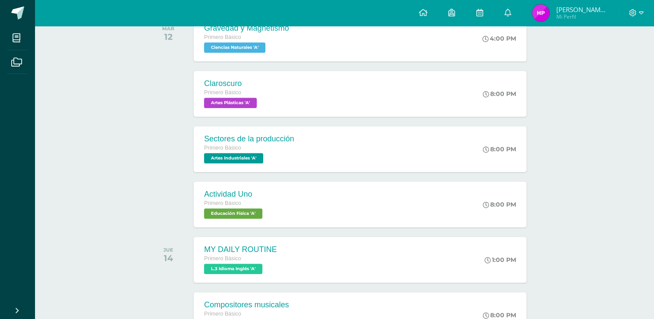
scroll to position [373, 0]
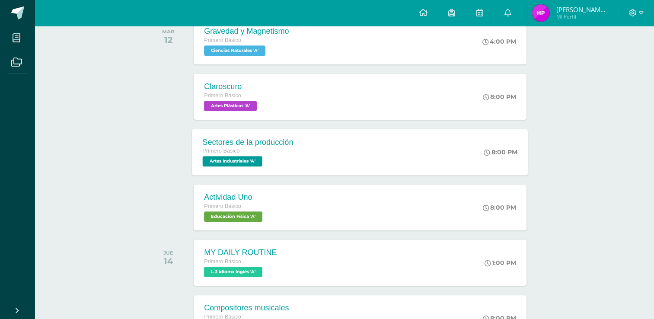
click at [328, 163] on div "Sectores de la producción Primero Básico Artes Industriales 'A' 8:00 PM Sectore…" at bounding box center [360, 152] width 336 height 46
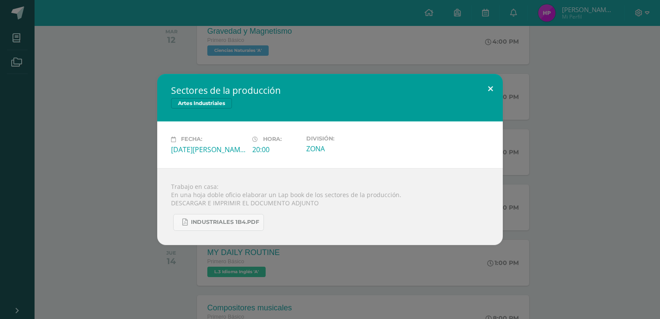
click at [485, 87] on button at bounding box center [490, 88] width 25 height 29
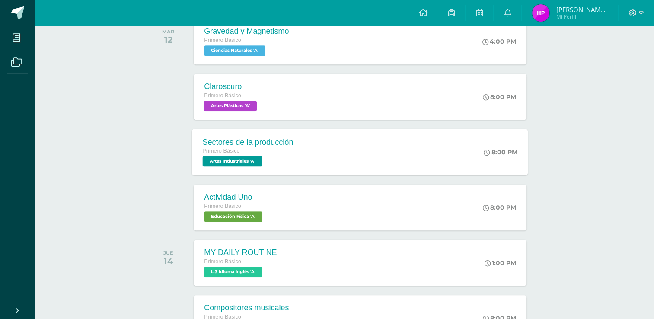
click at [250, 144] on div "Sectores de la producción" at bounding box center [248, 141] width 91 height 9
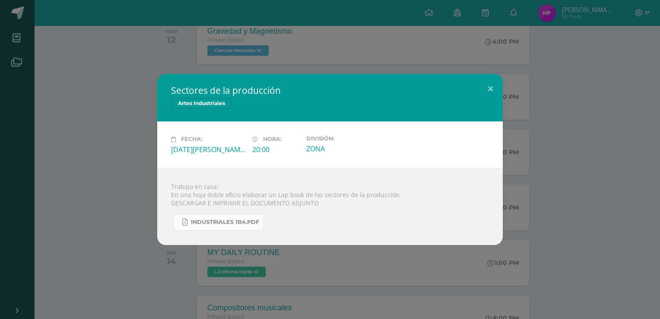
click at [241, 223] on span "INDUSTRIALES 1B4.pdf" at bounding box center [225, 222] width 68 height 7
click at [487, 89] on button at bounding box center [490, 88] width 25 height 29
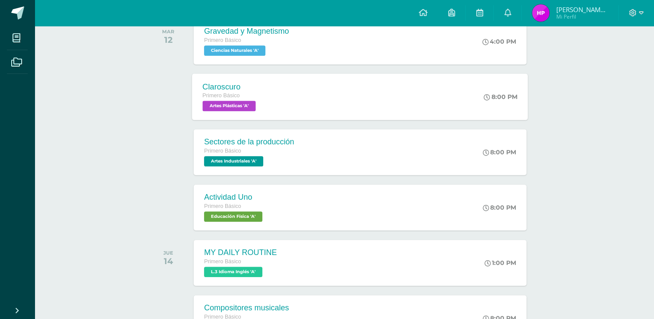
click at [289, 99] on div "Claroscuro Primero Básico Artes Plásticas 'A' 8:00 PM Claroscuro Artes Plástica…" at bounding box center [360, 96] width 336 height 46
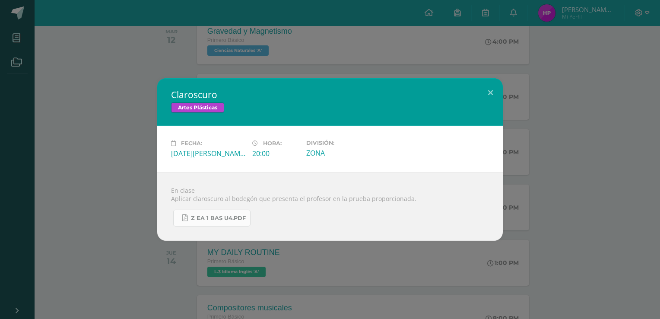
click at [225, 215] on span "Z eA 1 Bas U4.pdf" at bounding box center [218, 218] width 55 height 7
click at [491, 94] on button at bounding box center [490, 92] width 25 height 29
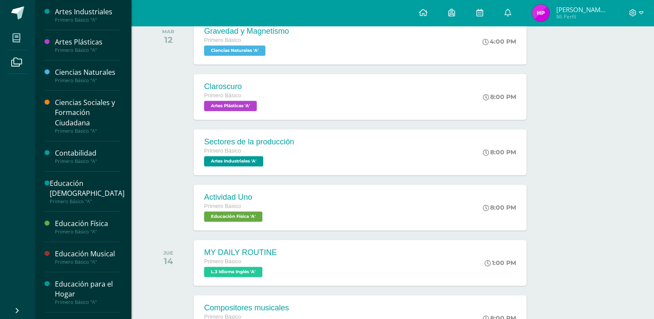
click at [25, 40] on span at bounding box center [16, 37] width 19 height 19
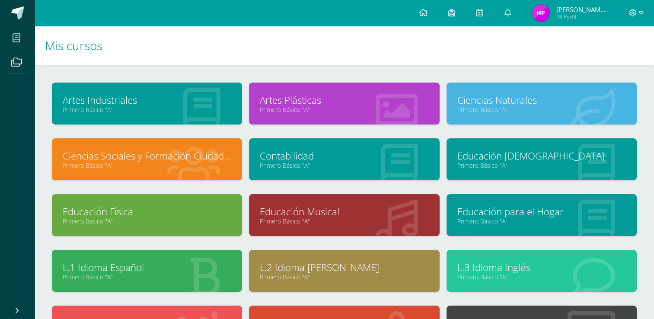
click at [324, 111] on link "Primero Básico "A"" at bounding box center [344, 109] width 169 height 8
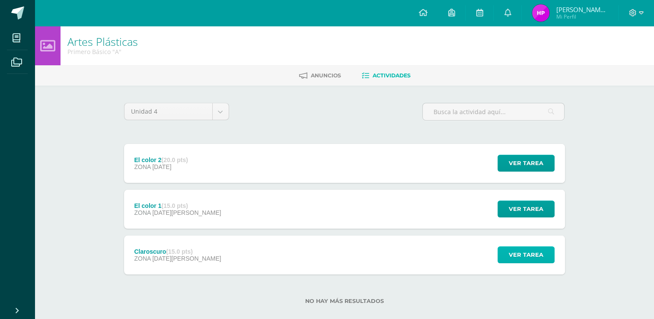
click at [527, 257] on span "Ver tarea" at bounding box center [526, 255] width 35 height 16
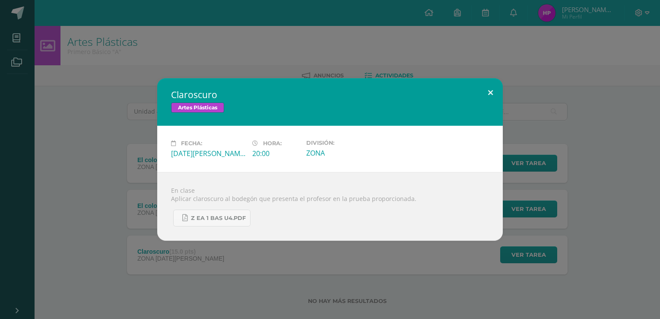
click at [491, 92] on button at bounding box center [490, 92] width 25 height 29
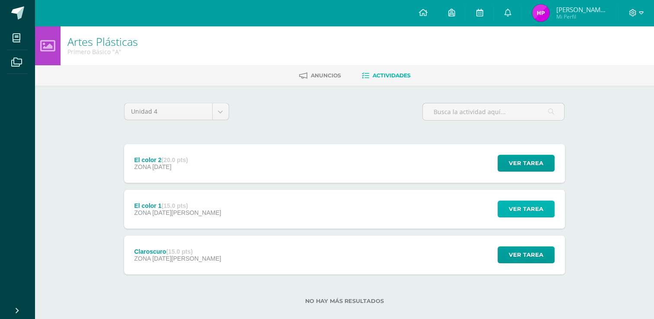
click at [510, 210] on span "Ver tarea" at bounding box center [526, 209] width 35 height 16
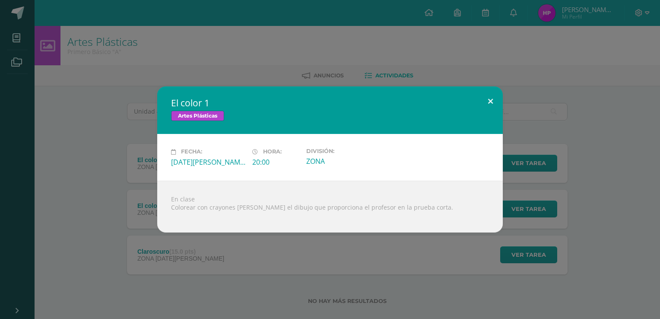
click at [489, 98] on button at bounding box center [490, 100] width 25 height 29
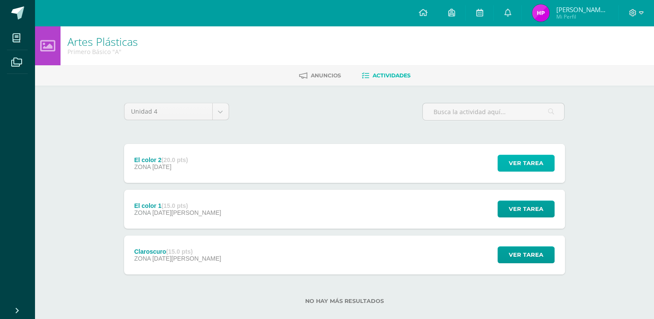
click at [519, 156] on span "Ver tarea" at bounding box center [526, 163] width 35 height 16
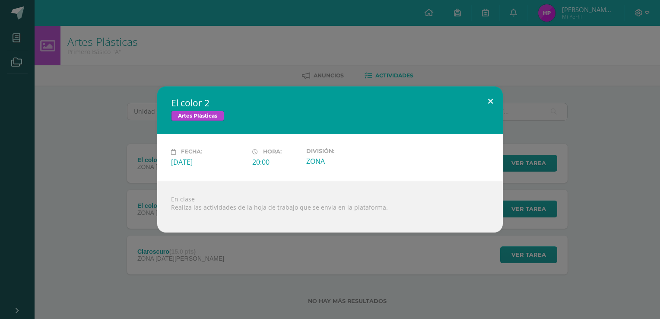
click at [493, 102] on button at bounding box center [490, 100] width 25 height 29
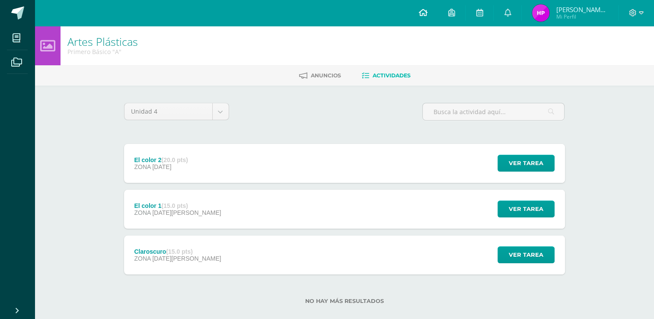
click at [427, 16] on icon at bounding box center [422, 13] width 9 height 8
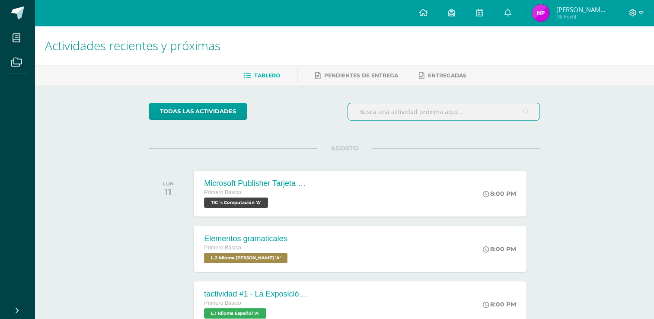
click at [375, 111] on input "text" at bounding box center [443, 111] width 191 height 17
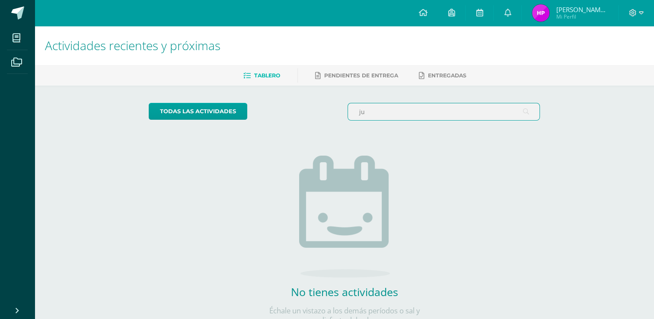
type input "j"
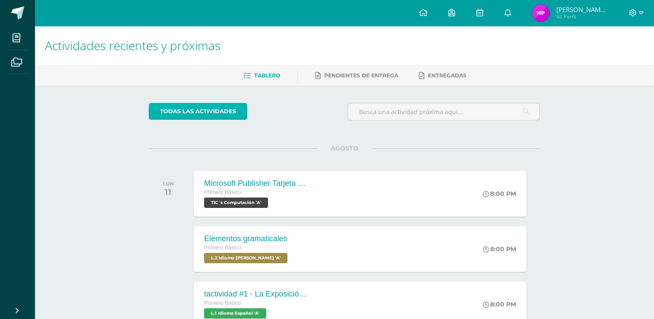
click at [243, 118] on link "todas las Actividades" at bounding box center [198, 111] width 99 height 17
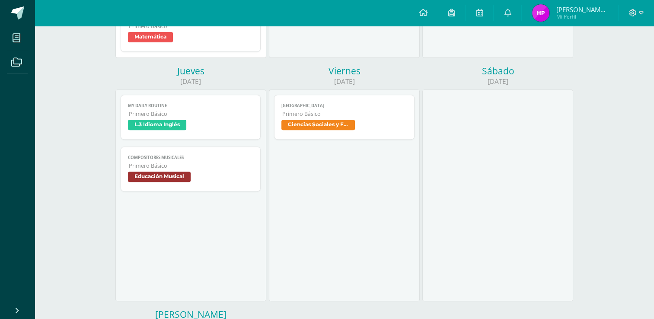
scroll to position [321, 0]
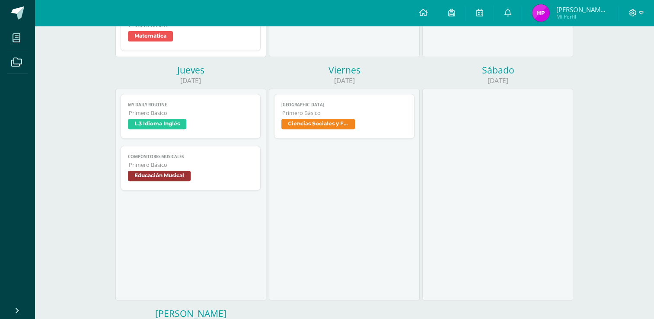
click at [540, 171] on div at bounding box center [497, 195] width 151 height 212
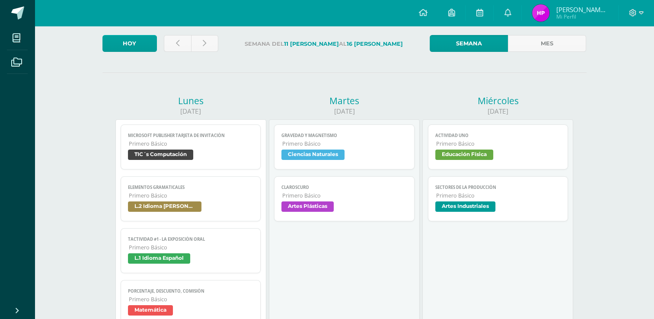
scroll to position [45, 0]
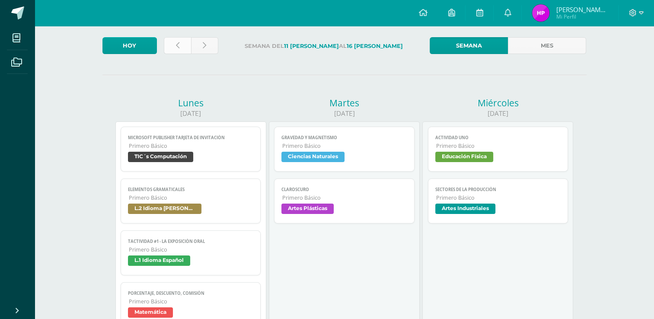
click at [178, 44] on icon at bounding box center [177, 45] width 3 height 7
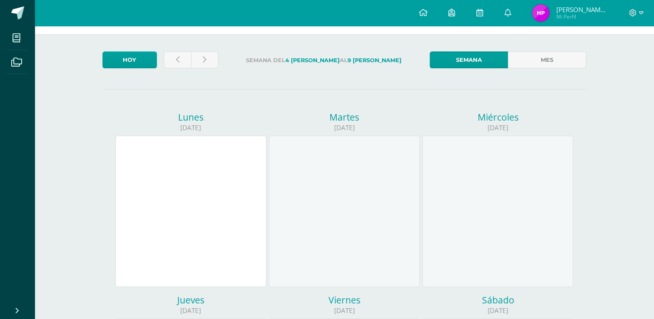
scroll to position [29, 0]
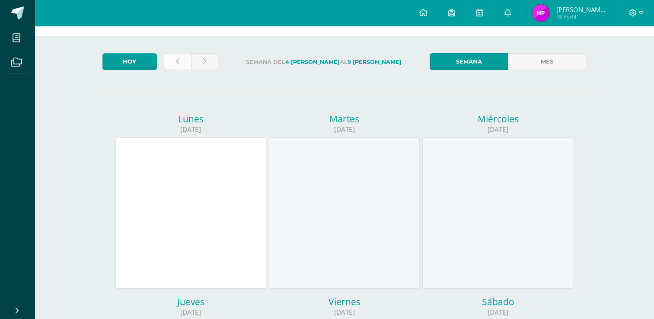
click at [176, 67] on link at bounding box center [177, 61] width 27 height 17
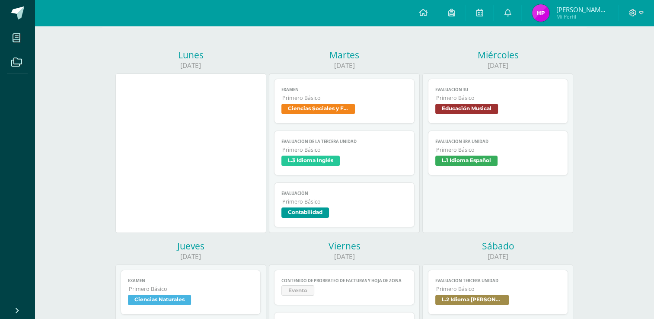
scroll to position [91, 0]
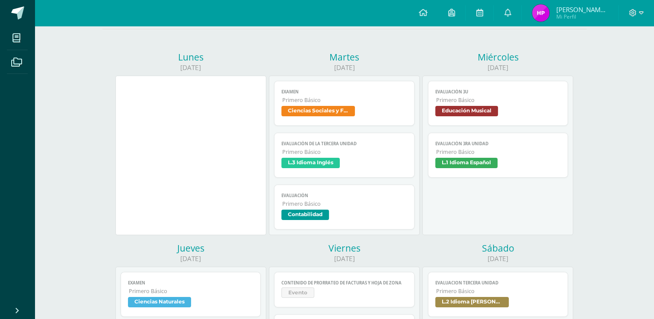
click at [301, 216] on span "Contabilidad" at bounding box center [305, 215] width 48 height 10
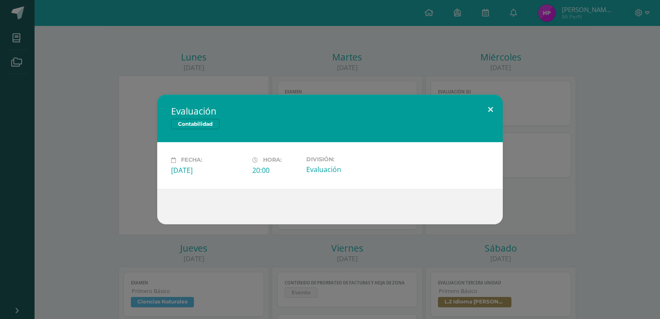
click at [496, 107] on button at bounding box center [490, 109] width 25 height 29
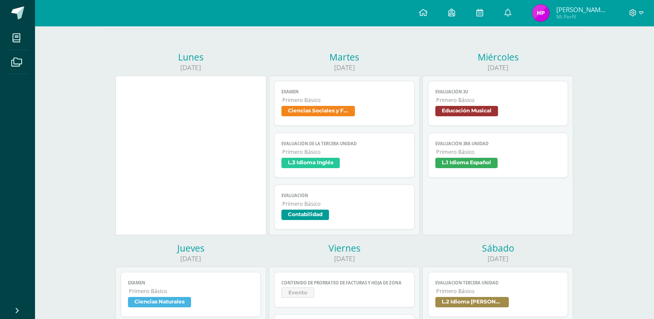
click at [312, 195] on span "Evaluación" at bounding box center [344, 196] width 126 height 6
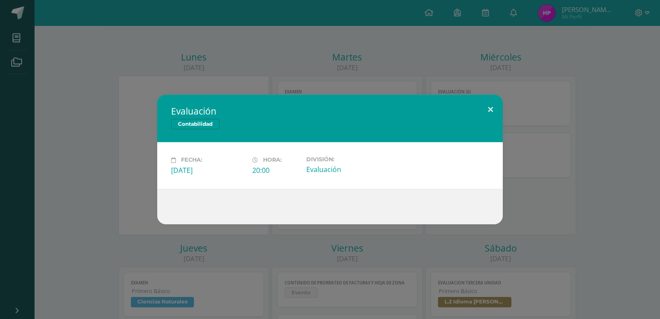
click at [492, 111] on button at bounding box center [490, 109] width 25 height 29
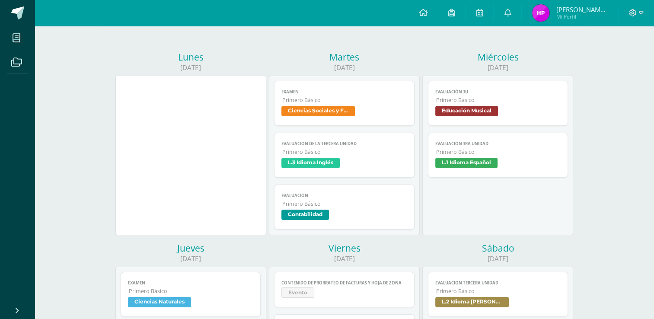
scroll to position [0, 0]
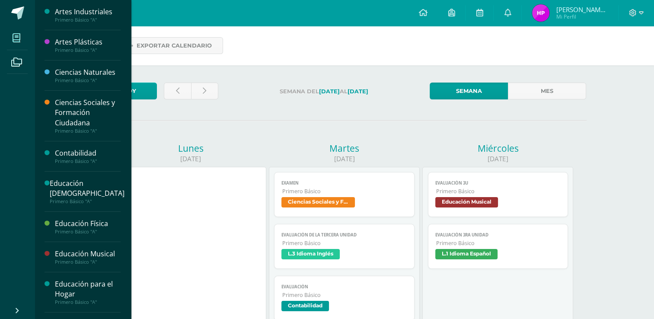
click at [23, 41] on span at bounding box center [16, 37] width 19 height 19
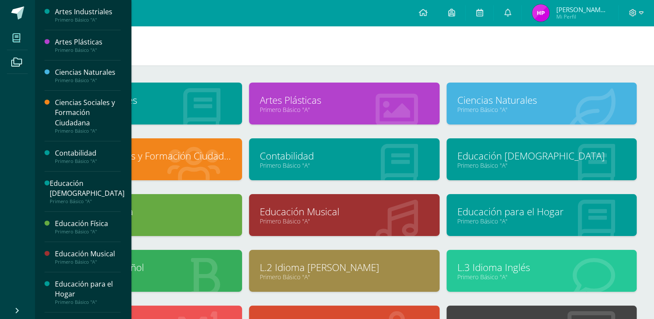
drag, startPoint x: 653, startPoint y: 154, endPoint x: 656, endPoint y: 179, distance: 24.9
click at [654, 179] on html "Mis cursos Archivos Cerrar panel Artes Industriales Primero Básico "A" Artes Pl…" at bounding box center [327, 208] width 654 height 416
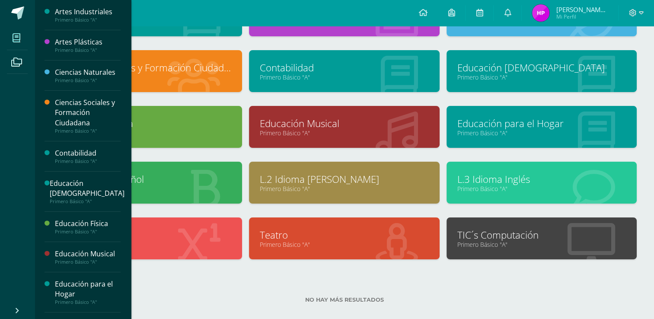
scroll to position [86, 0]
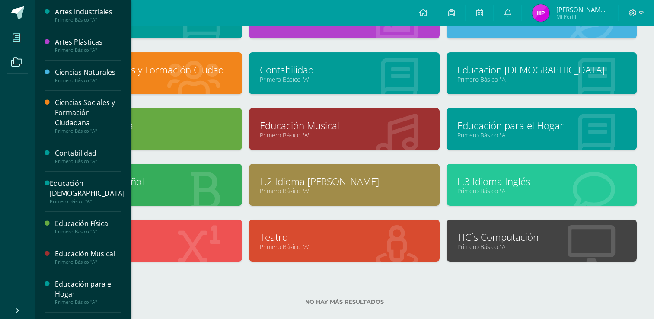
click at [376, 253] on icon at bounding box center [396, 246] width 42 height 42
click at [325, 237] on link "Teatro" at bounding box center [344, 236] width 169 height 13
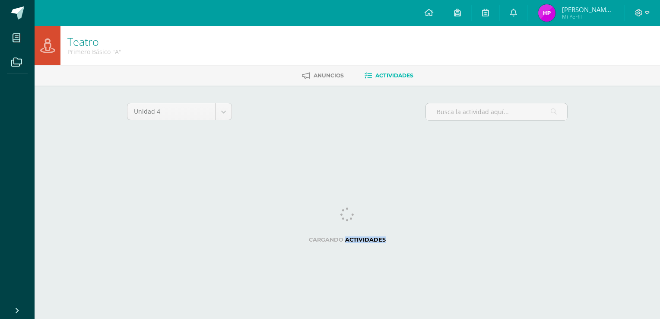
click at [349, 246] on div "Cargando actividades" at bounding box center [347, 226] width 441 height 39
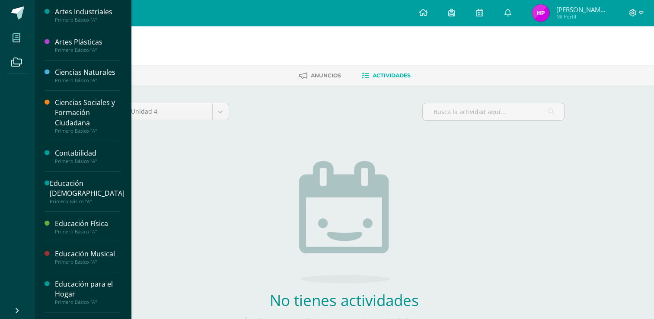
click at [19, 41] on icon at bounding box center [17, 38] width 8 height 9
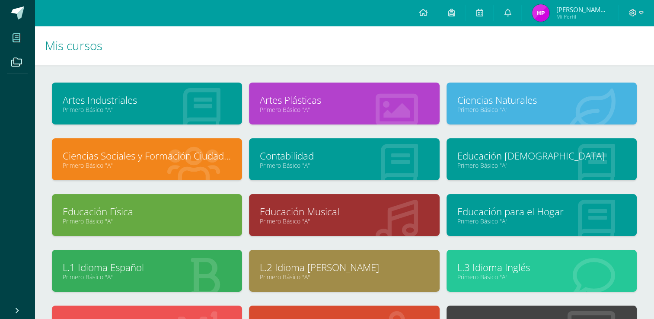
click at [393, 214] on link "Educación Musical" at bounding box center [344, 211] width 169 height 13
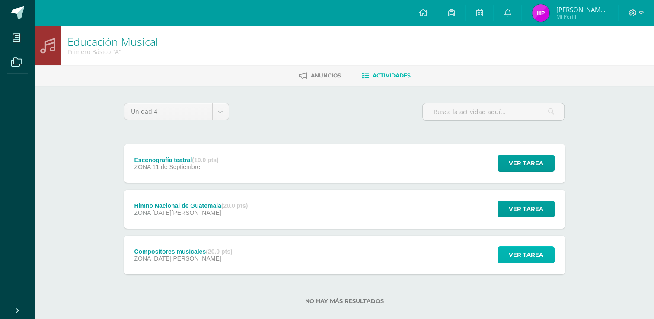
click at [513, 258] on span "Ver tarea" at bounding box center [526, 255] width 35 height 16
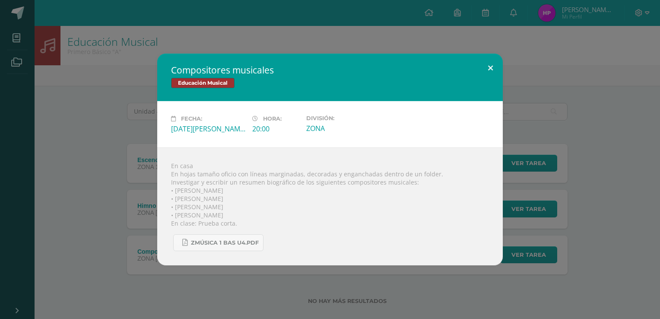
drag, startPoint x: 488, startPoint y: 67, endPoint x: 489, endPoint y: 60, distance: 6.1
click at [489, 60] on button at bounding box center [490, 68] width 25 height 29
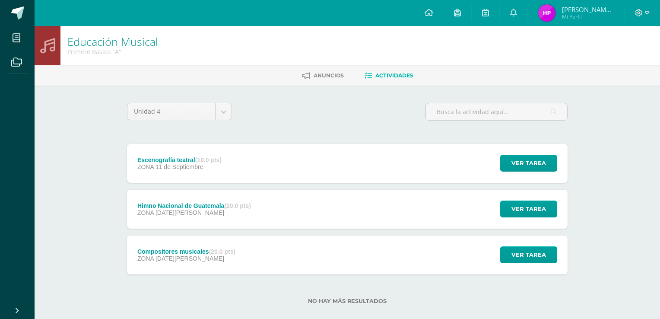
click at [489, 60] on div "Compositores musicales Educación Musical Fecha: [DATE][PERSON_NAME] Hora: 20:00…" at bounding box center [329, 160] width 653 height 212
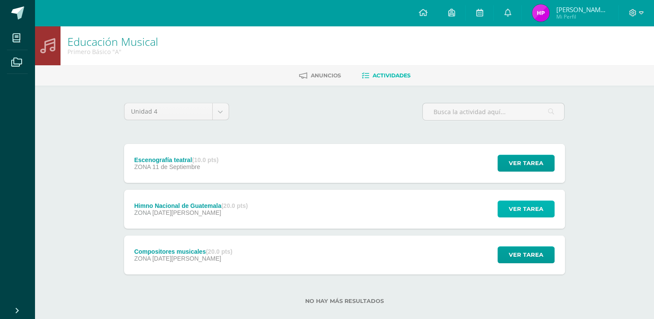
click at [510, 206] on span "Ver tarea" at bounding box center [526, 209] width 35 height 16
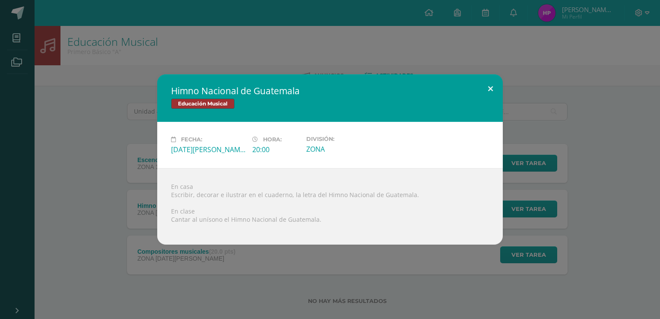
click at [488, 82] on button at bounding box center [490, 88] width 25 height 29
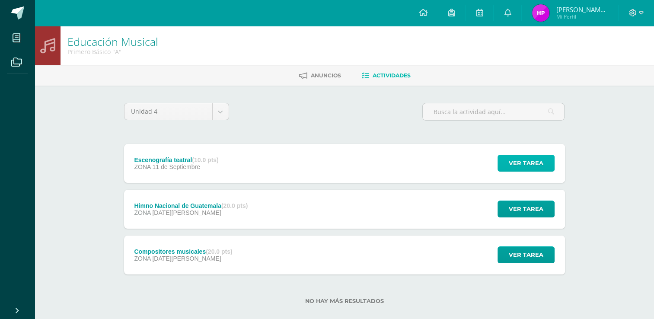
click at [521, 160] on span "Ver tarea" at bounding box center [526, 163] width 35 height 16
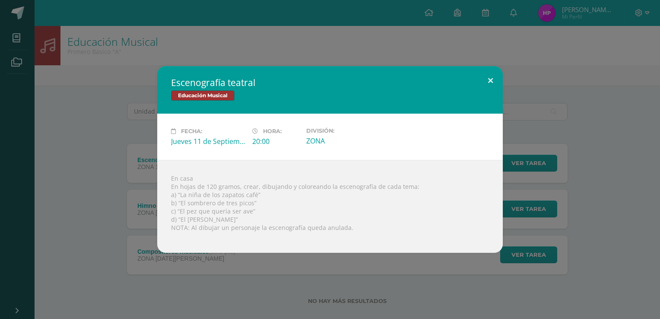
click at [490, 90] on button at bounding box center [490, 80] width 25 height 29
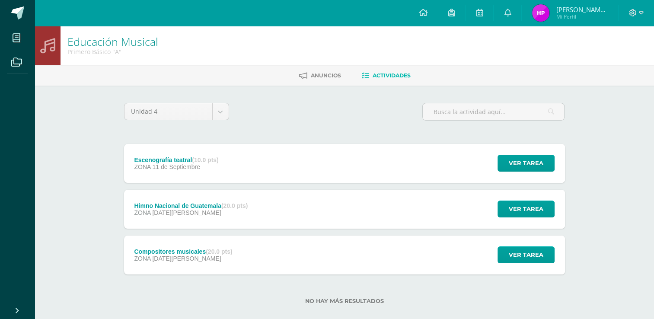
click at [522, 200] on div "Ver tarea" at bounding box center [524, 209] width 80 height 39
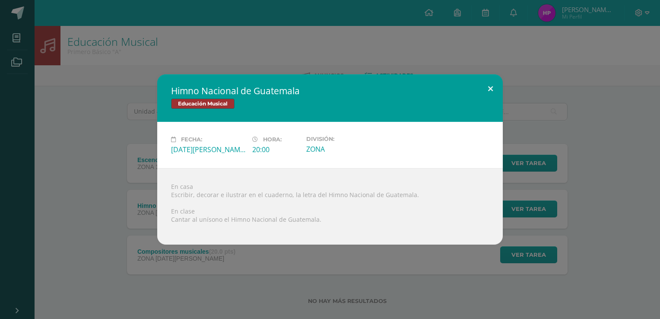
click at [495, 85] on button at bounding box center [490, 88] width 25 height 29
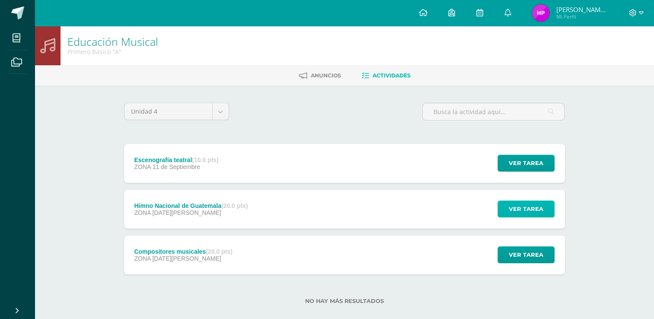
click at [514, 204] on span "Ver tarea" at bounding box center [526, 209] width 35 height 16
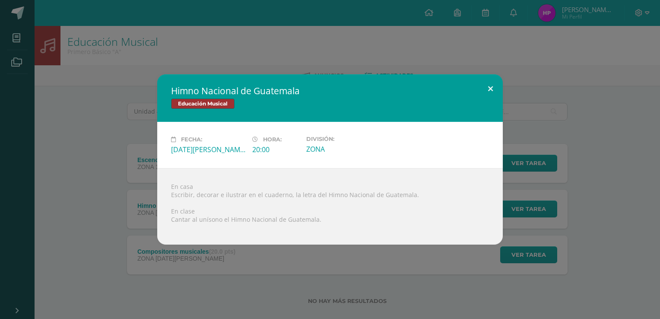
click at [492, 82] on button at bounding box center [490, 88] width 25 height 29
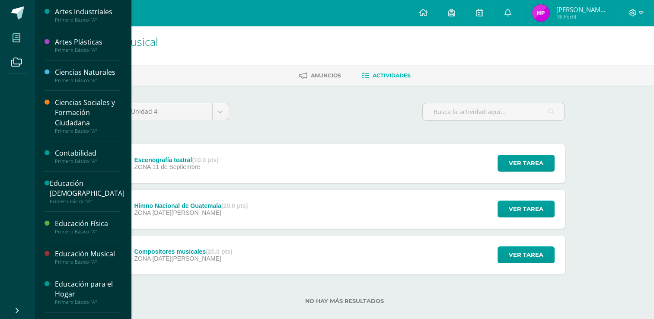
click at [19, 36] on icon at bounding box center [17, 38] width 8 height 9
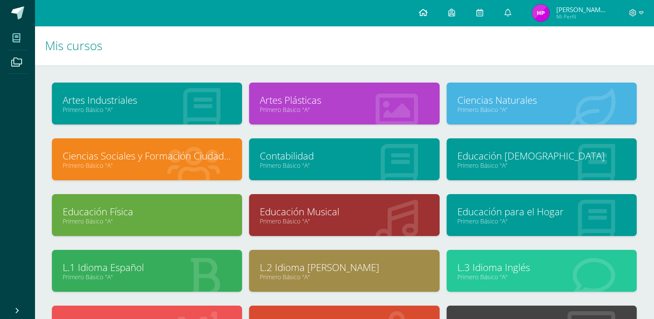
click at [427, 15] on icon at bounding box center [422, 13] width 9 height 8
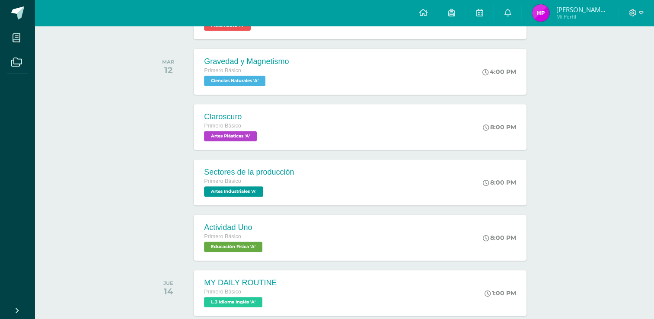
scroll to position [342, 0]
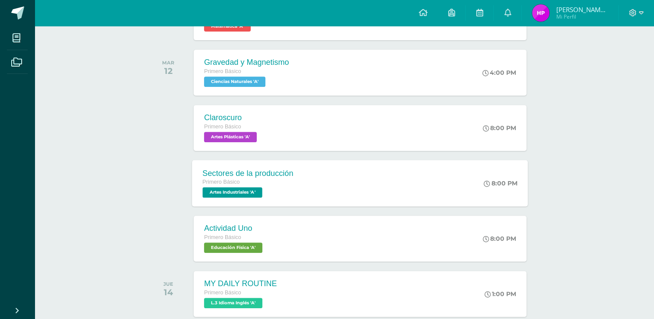
click at [451, 184] on div "Sectores de la producción Primero Básico Artes Industriales 'A' 8:00 PM Sectore…" at bounding box center [360, 183] width 336 height 46
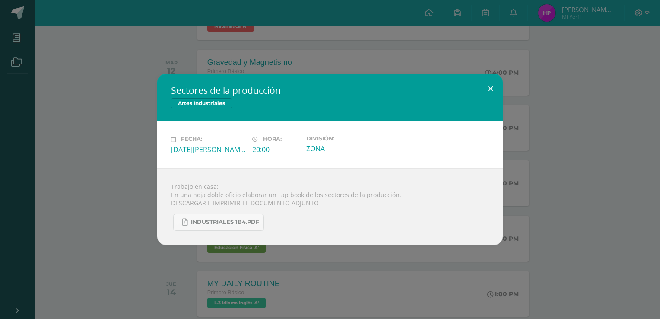
click at [490, 92] on button at bounding box center [490, 88] width 25 height 29
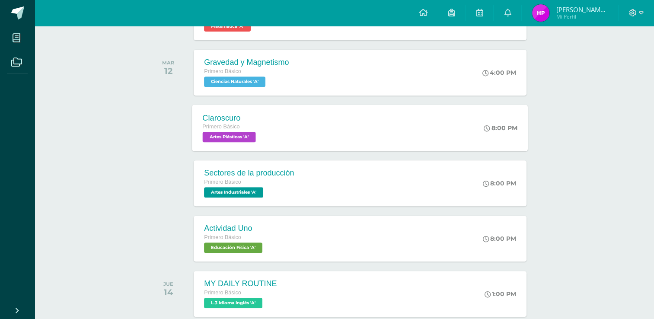
click at [267, 114] on div "Claroscuro Primero Básico Artes Plásticas 'A'" at bounding box center [230, 128] width 76 height 46
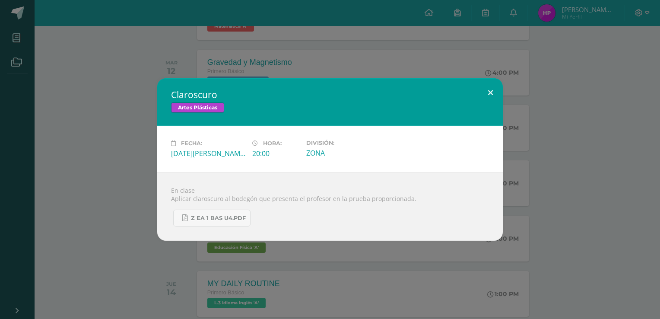
click at [491, 90] on button at bounding box center [490, 92] width 25 height 29
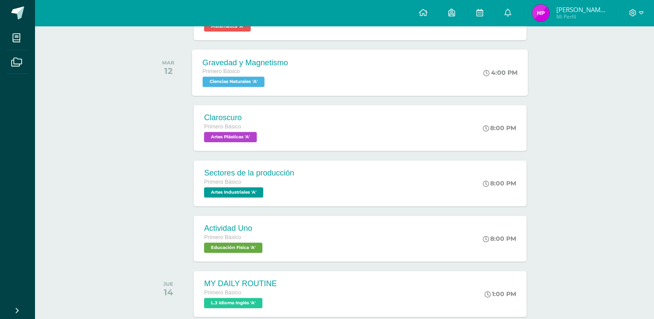
click at [366, 66] on div "Gravedad y Magnetismo Primero Básico Ciencias Naturales 'A' 4:00 PM Gravedad y …" at bounding box center [360, 72] width 336 height 46
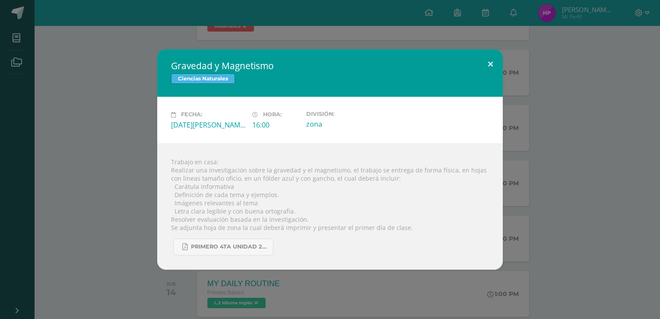
click at [487, 63] on button at bounding box center [490, 63] width 25 height 29
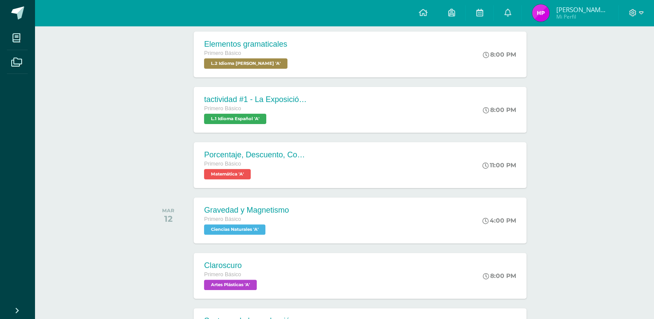
scroll to position [209, 0]
